Goal: Task Accomplishment & Management: Manage account settings

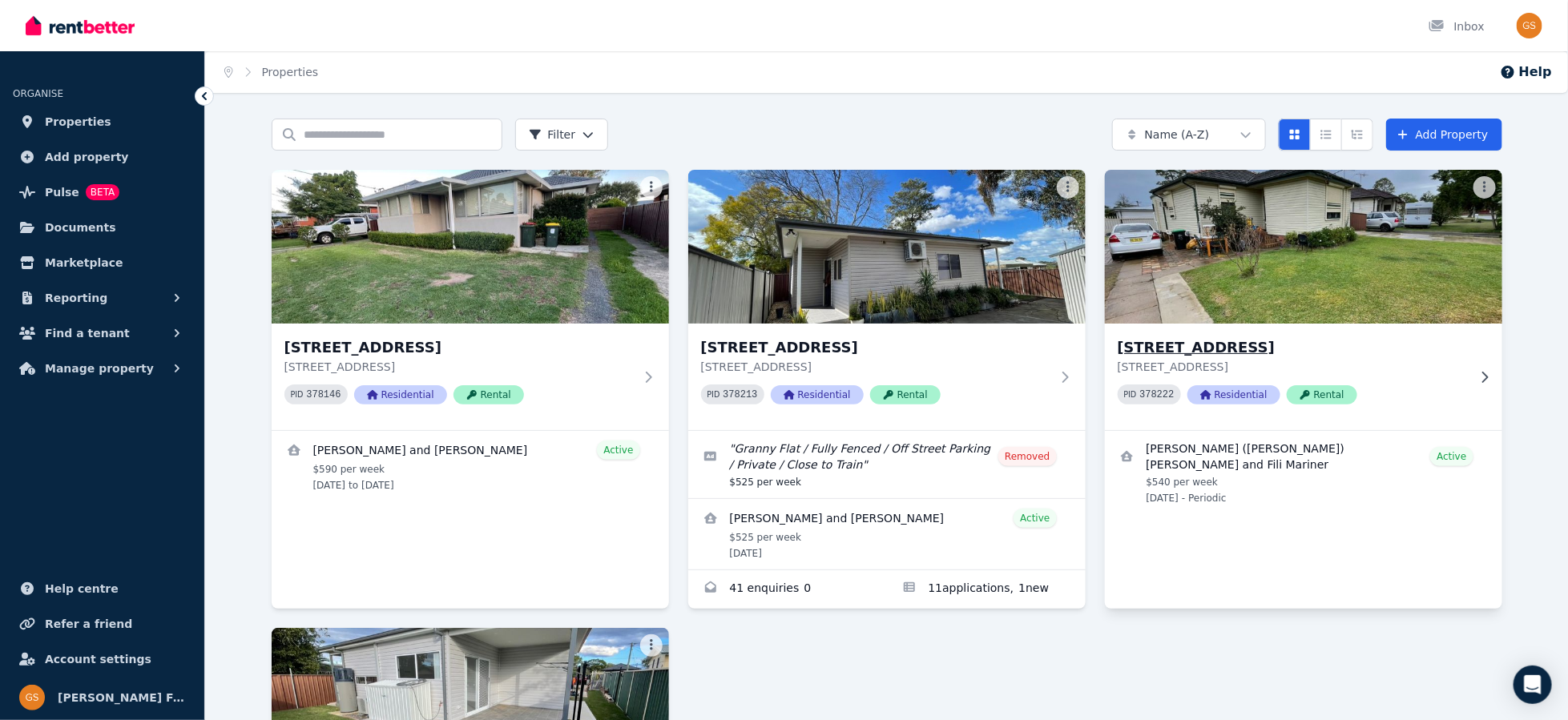
click at [1174, 348] on h3 "43 Catalina St, North St Marys" at bounding box center [1292, 347] width 349 height 22
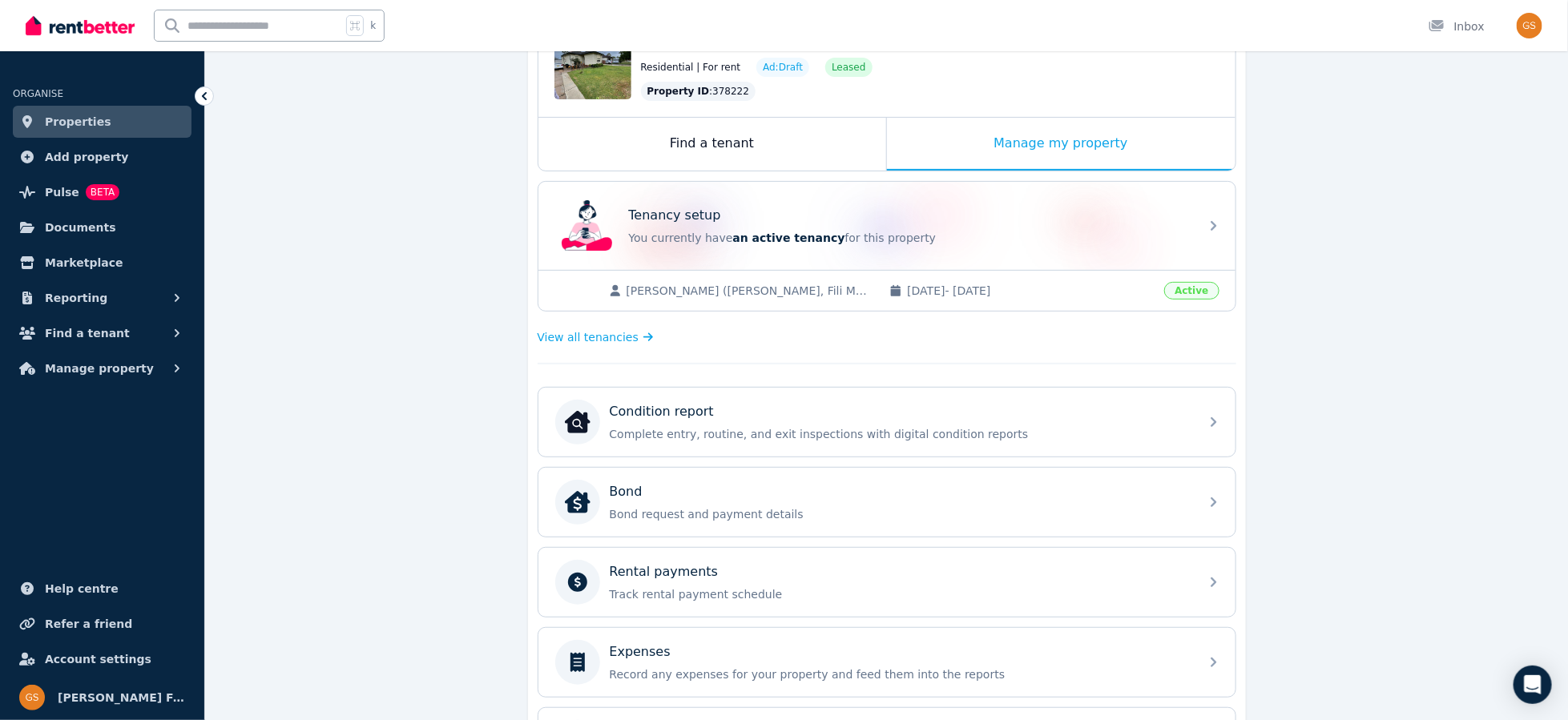
scroll to position [206, 0]
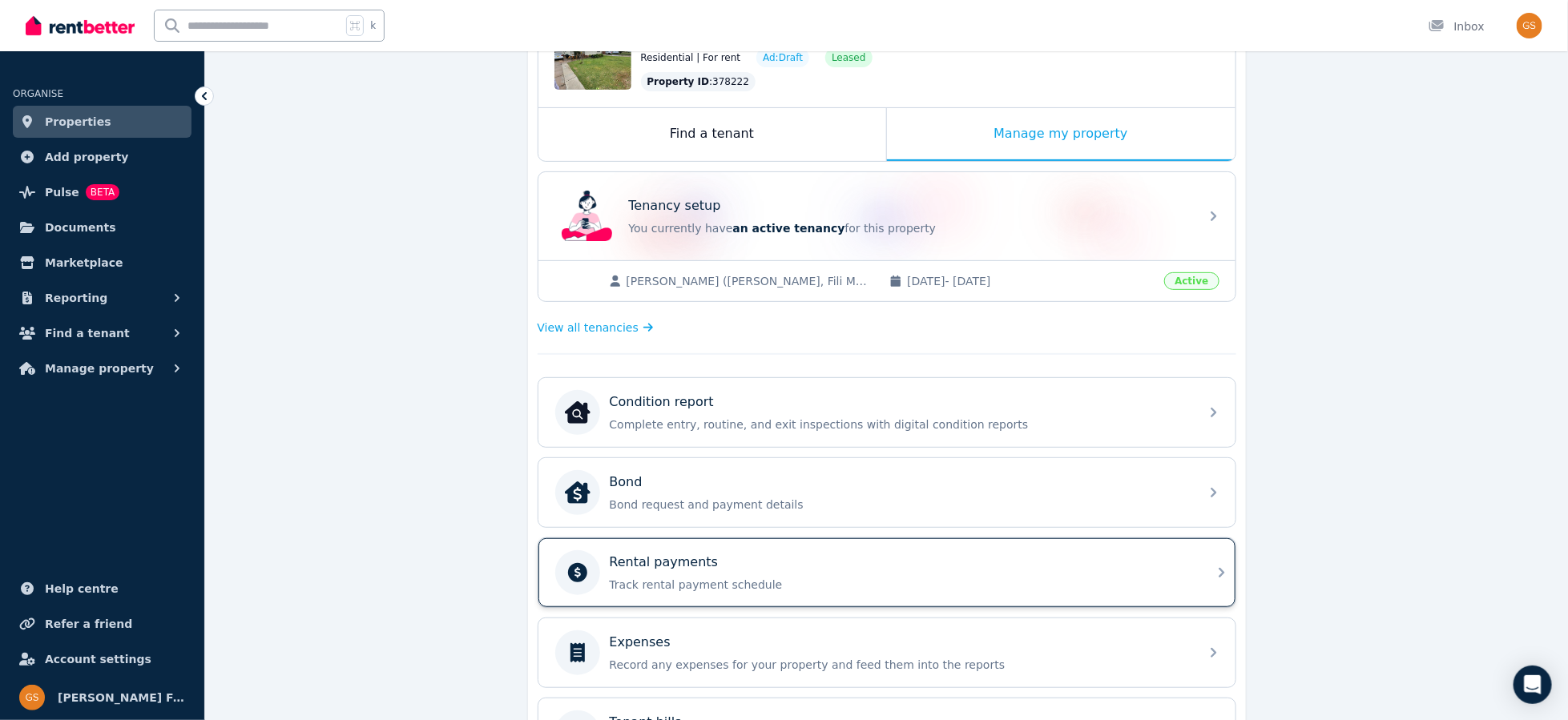
click at [1222, 568] on icon at bounding box center [1221, 573] width 6 height 9
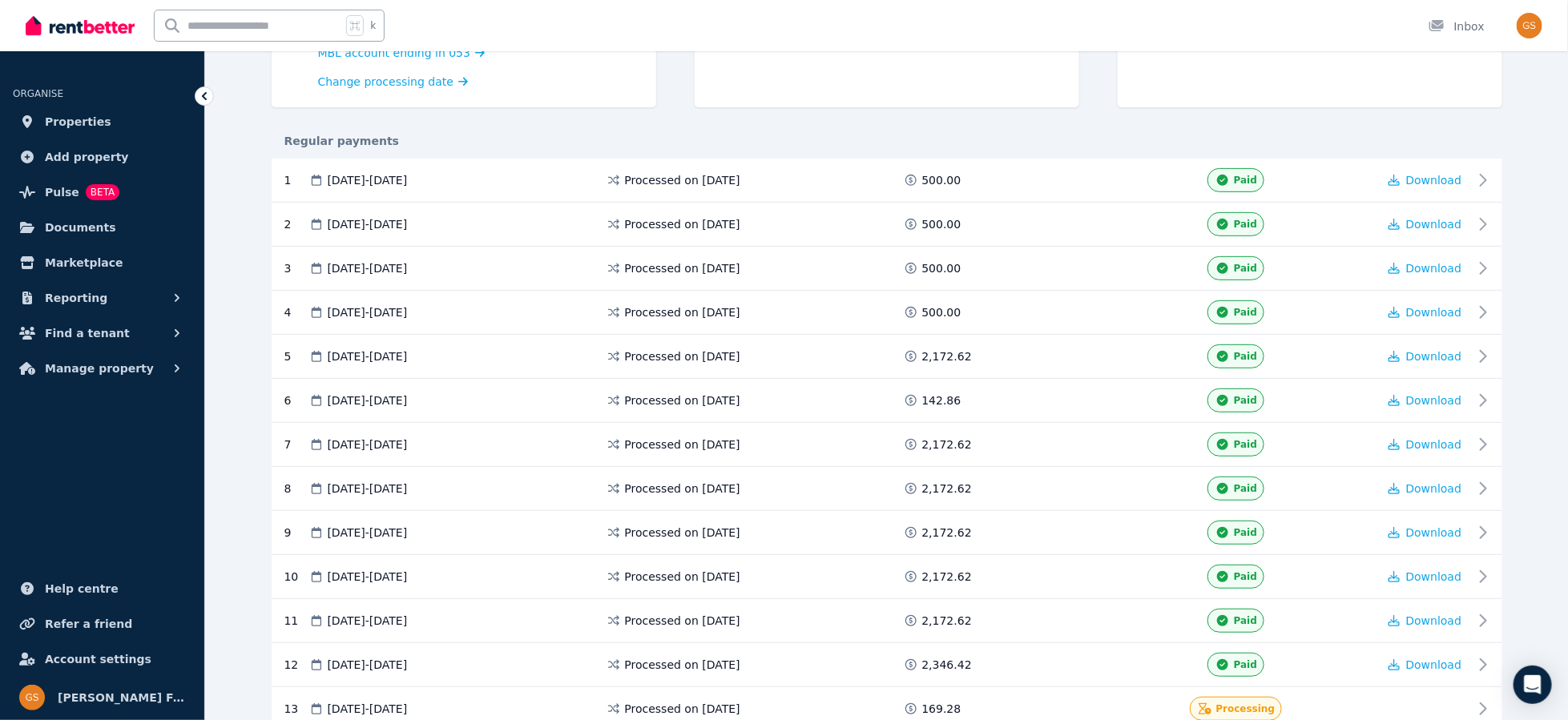
scroll to position [385, 0]
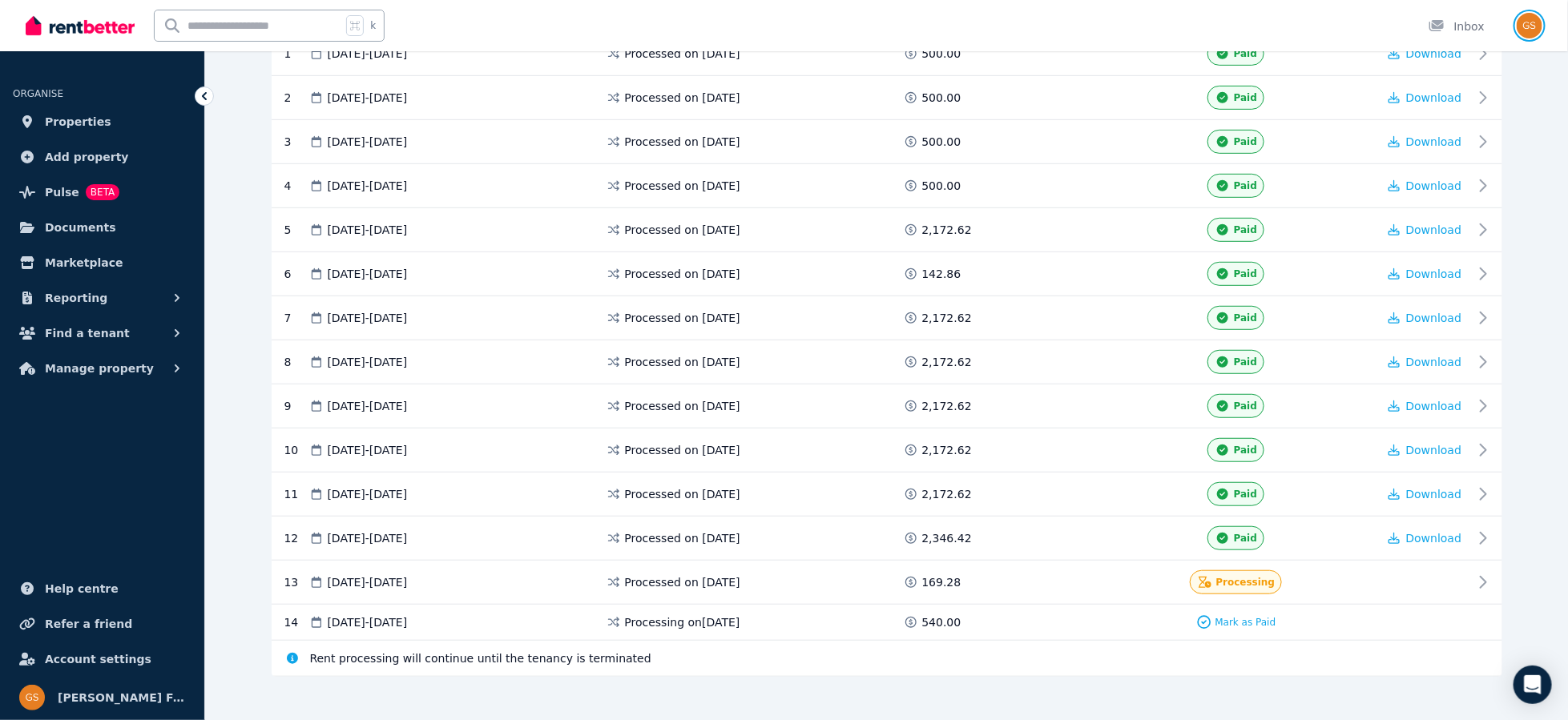
click at [1525, 28] on img "button" at bounding box center [1529, 26] width 26 height 26
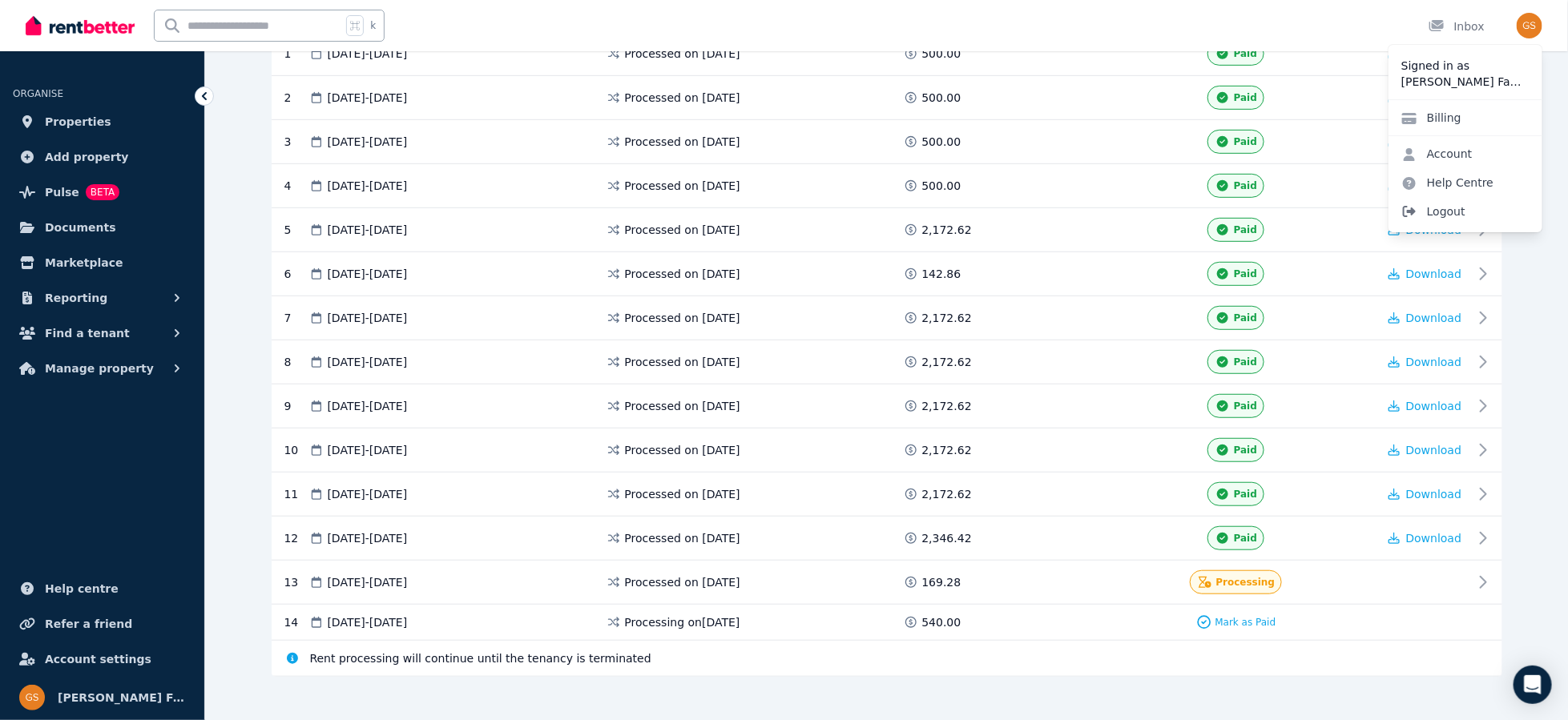
click at [1442, 214] on span "Logout" at bounding box center [1465, 211] width 154 height 29
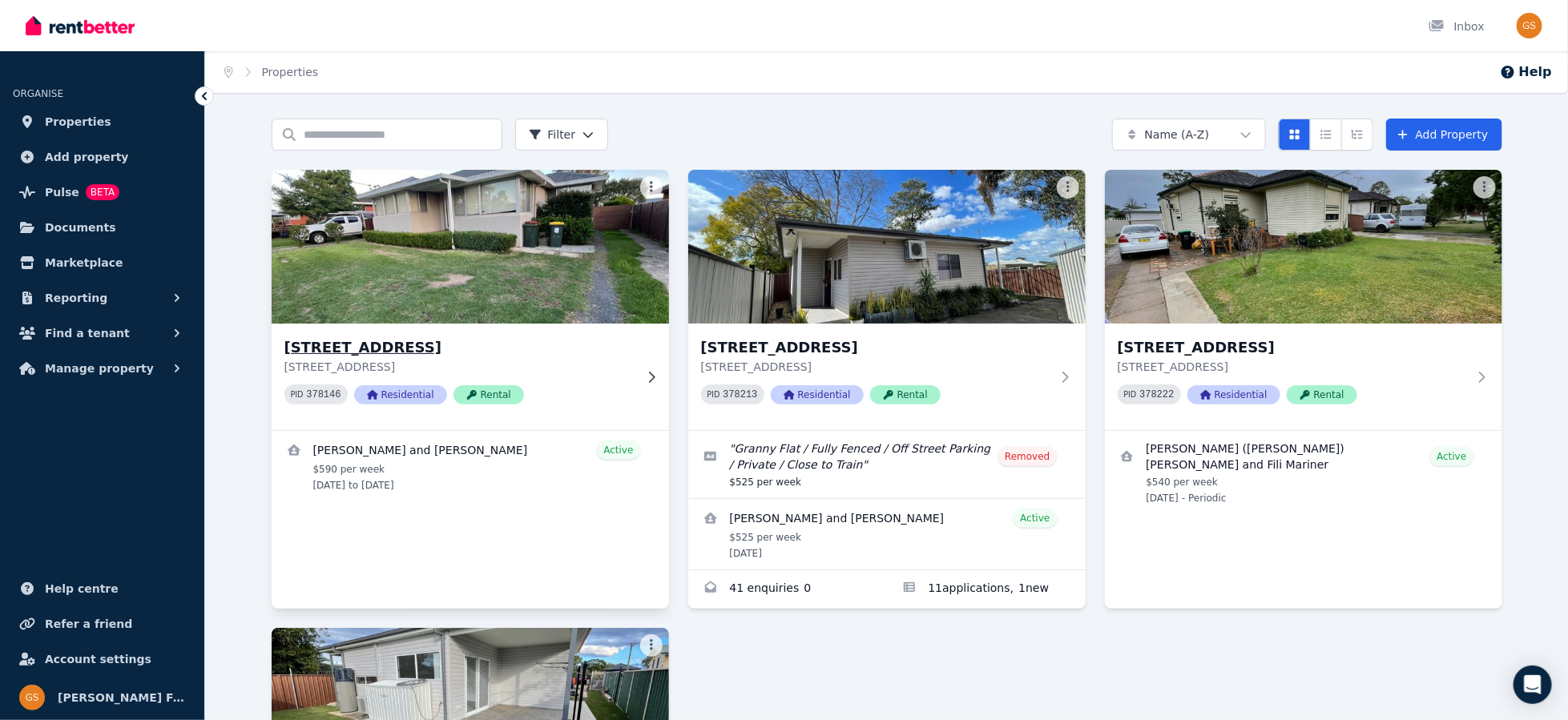
click at [427, 348] on h3 "15 Crown St, Riverstone" at bounding box center [459, 347] width 349 height 22
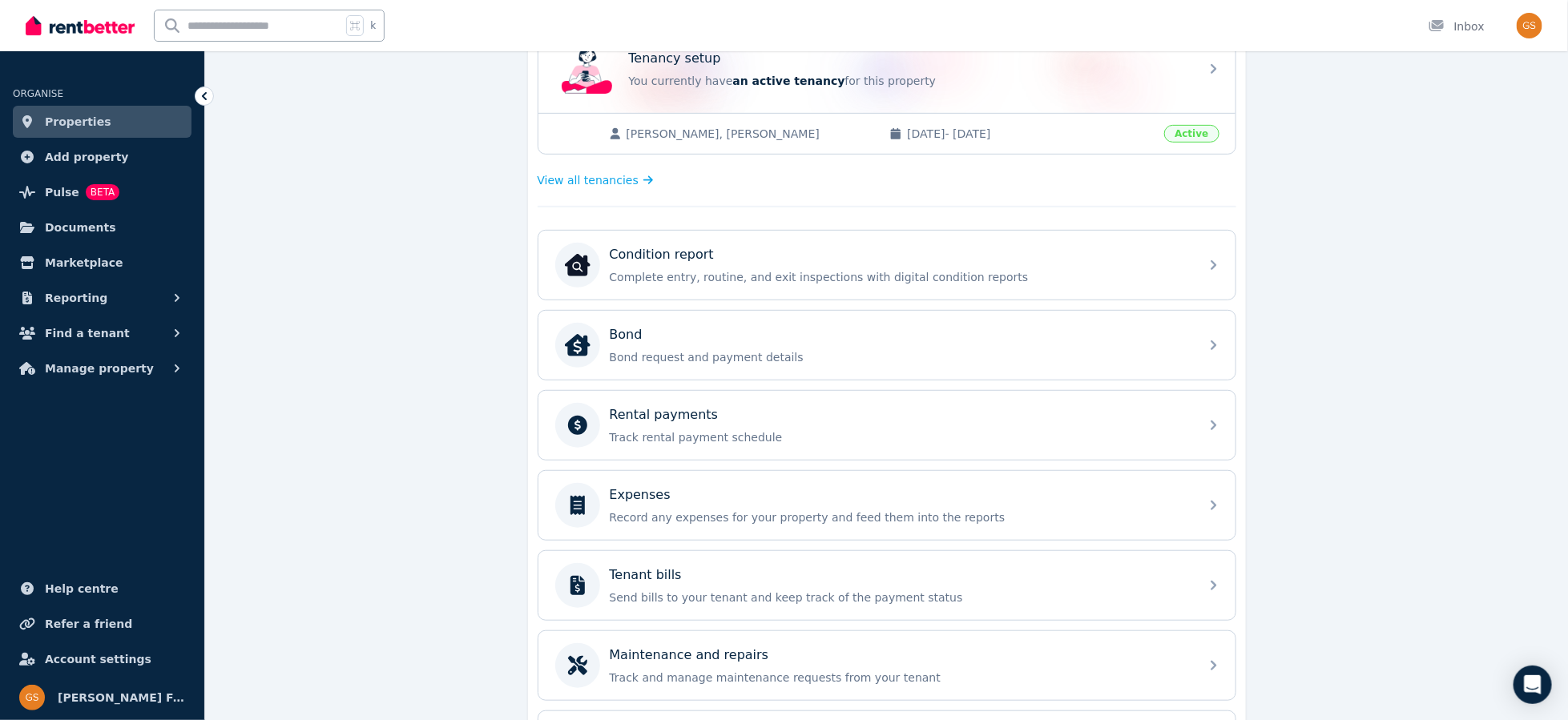
scroll to position [357, 0]
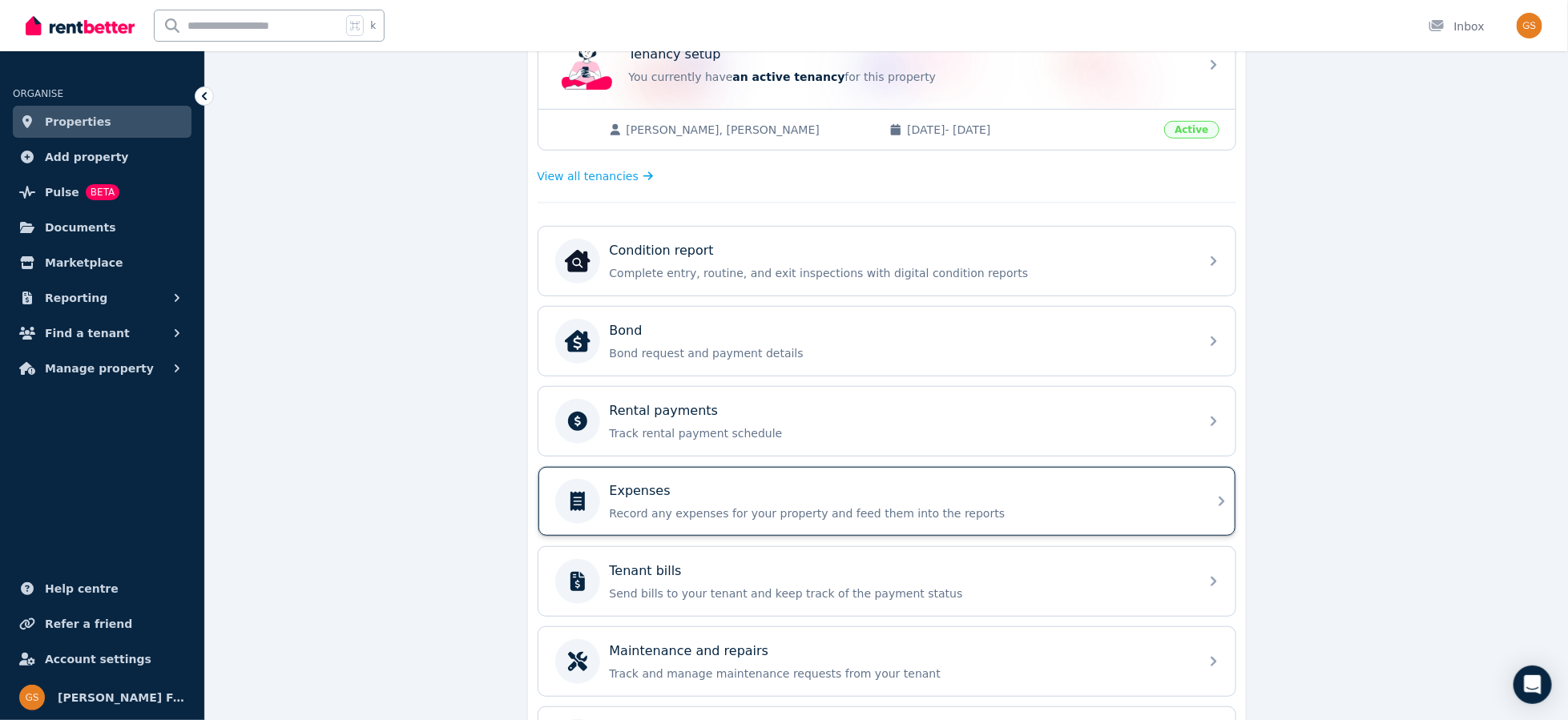
click at [1222, 492] on icon at bounding box center [1221, 501] width 19 height 19
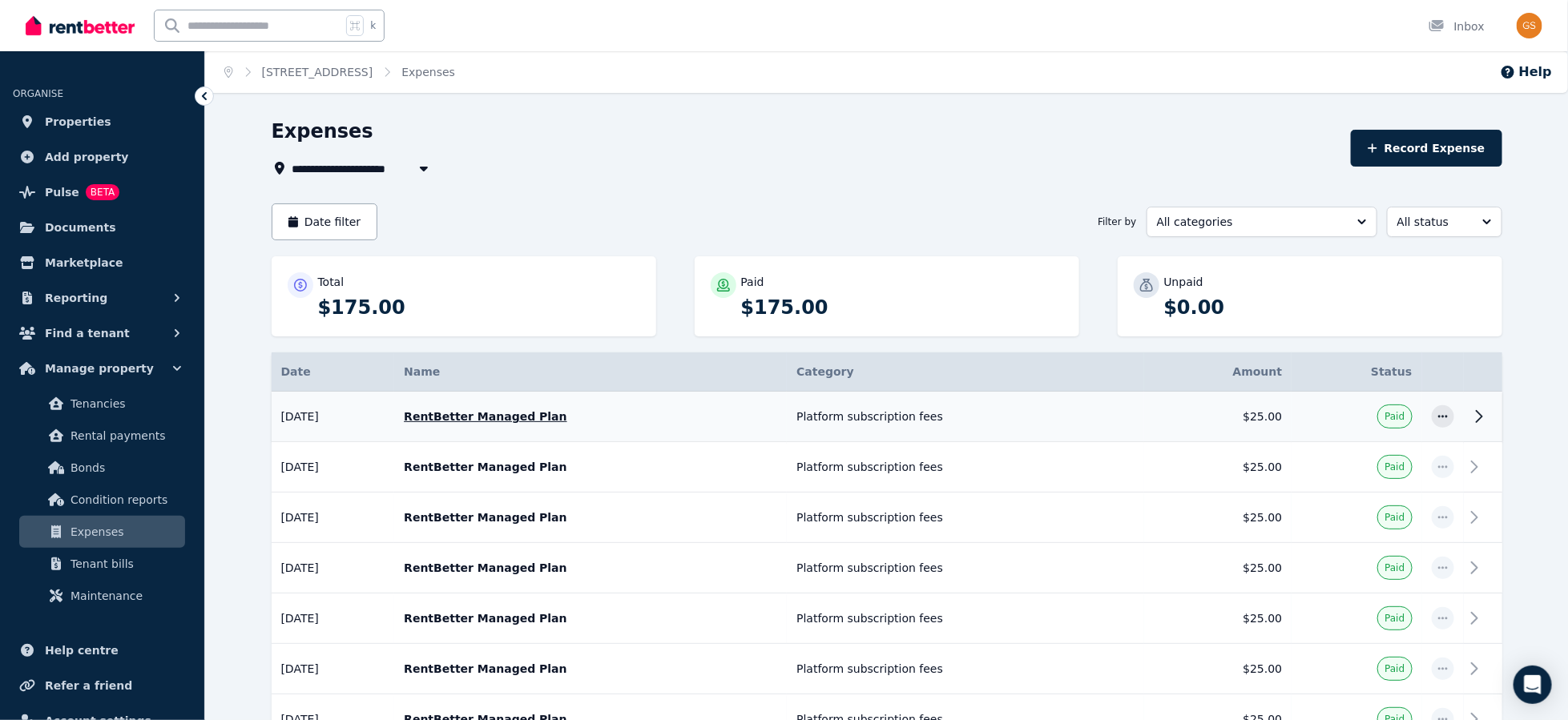
click at [1473, 416] on icon at bounding box center [1479, 416] width 19 height 19
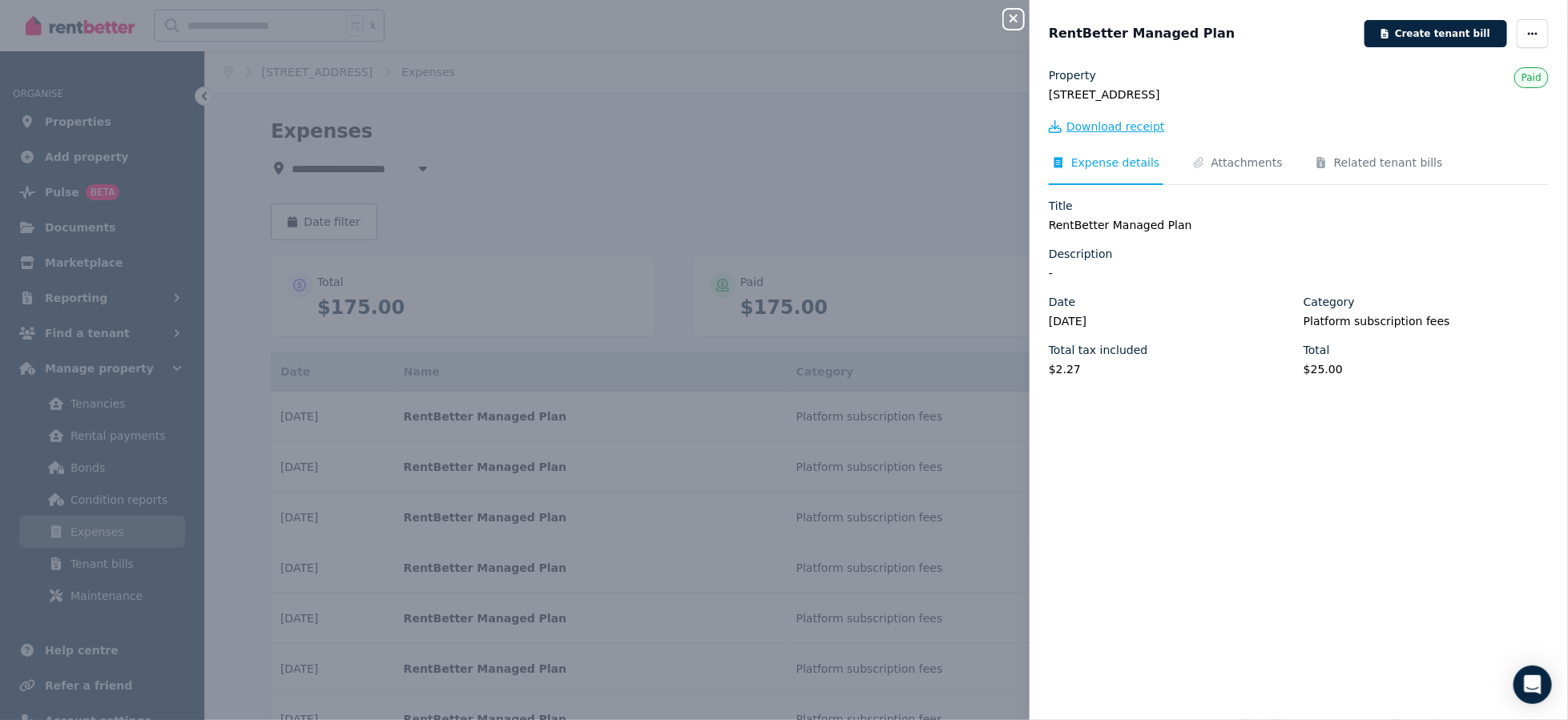
click at [1112, 123] on span "Download receipt" at bounding box center [1115, 126] width 99 height 16
click at [1013, 17] on icon "button" at bounding box center [1013, 18] width 19 height 13
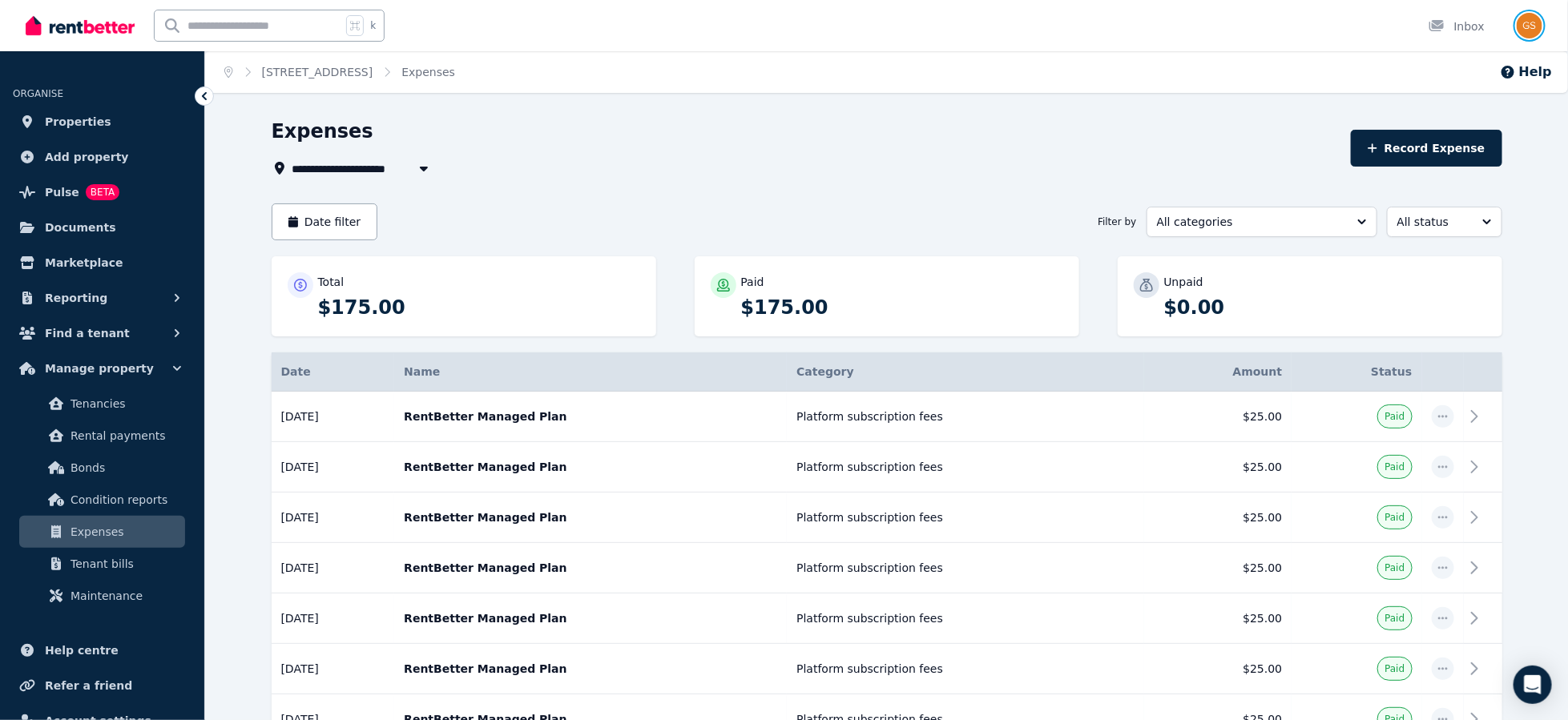
click at [1531, 24] on img "button" at bounding box center [1529, 26] width 26 height 26
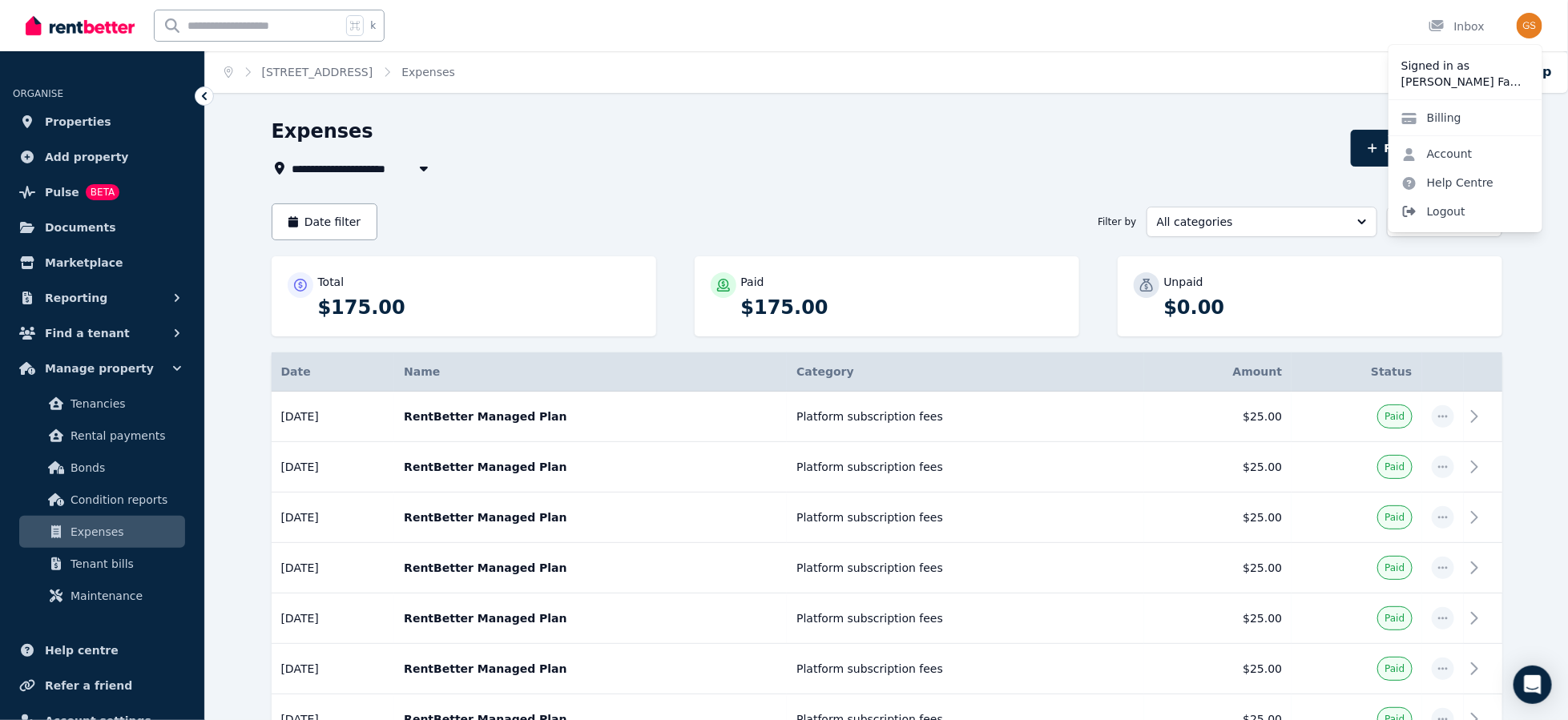
click at [1450, 212] on span "Logout" at bounding box center [1465, 211] width 154 height 29
